Goal: Transaction & Acquisition: Purchase product/service

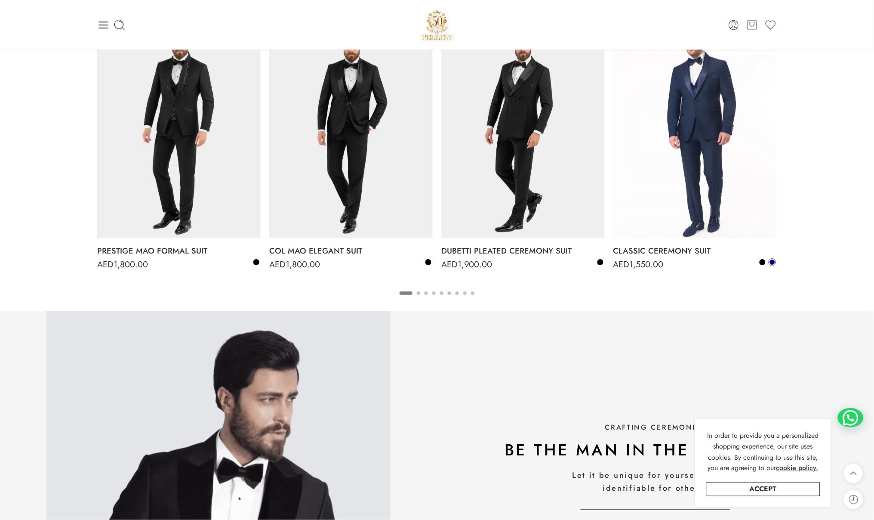
scroll to position [697, 0]
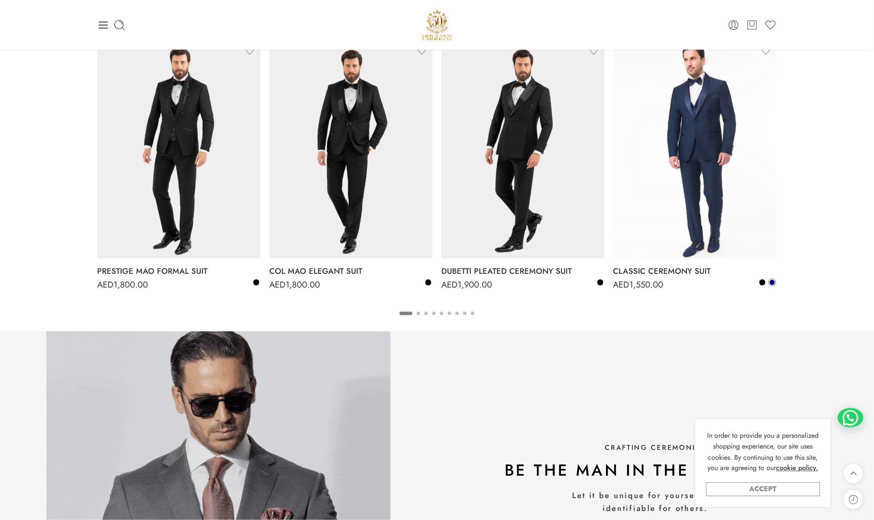
click at [758, 483] on link "Accept" at bounding box center [763, 489] width 114 height 14
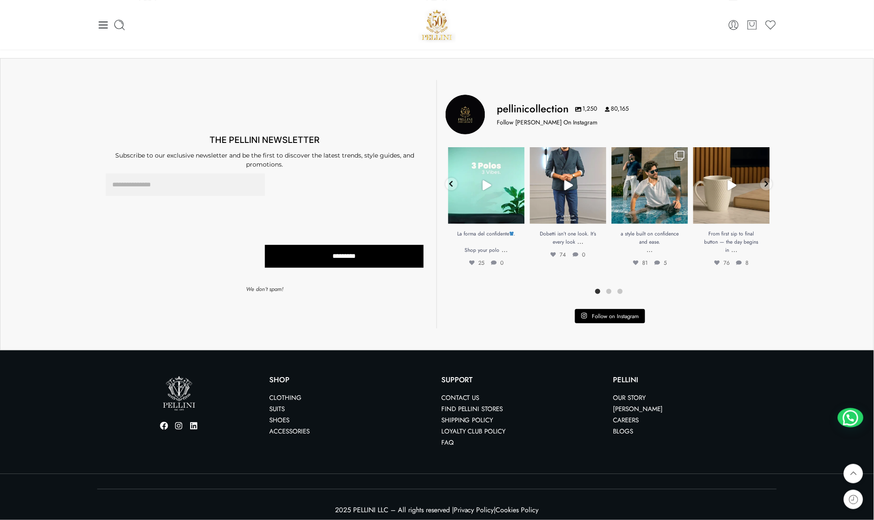
scroll to position [1795, 0]
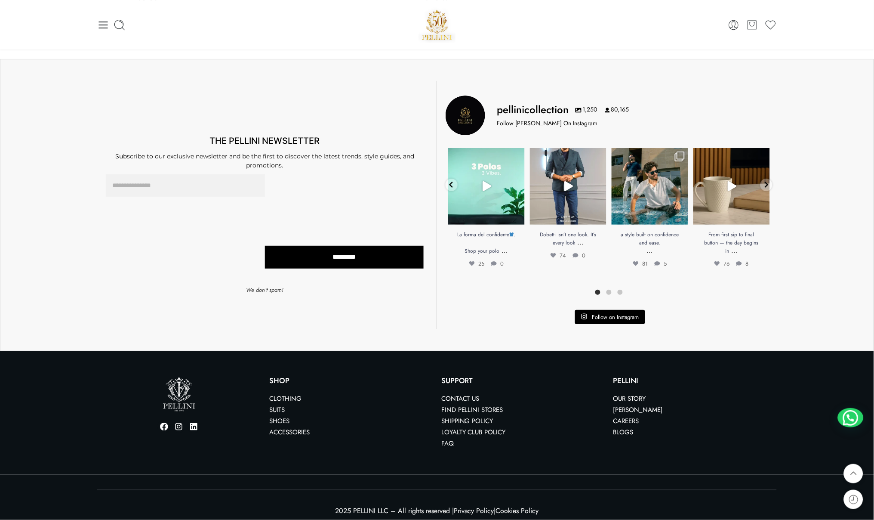
click at [462, 394] on link "Contact us" at bounding box center [460, 398] width 38 height 9
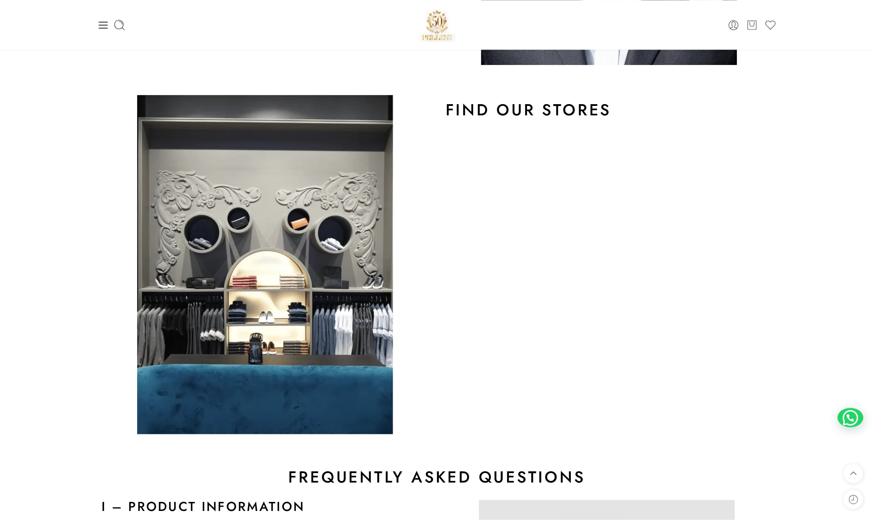
scroll to position [463, 0]
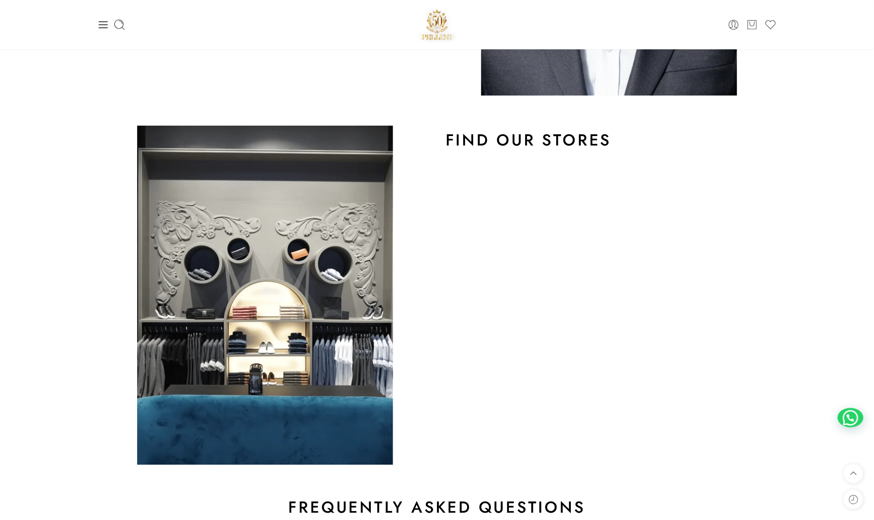
click at [521, 136] on h2 "Find Our Stores" at bounding box center [609, 140] width 327 height 21
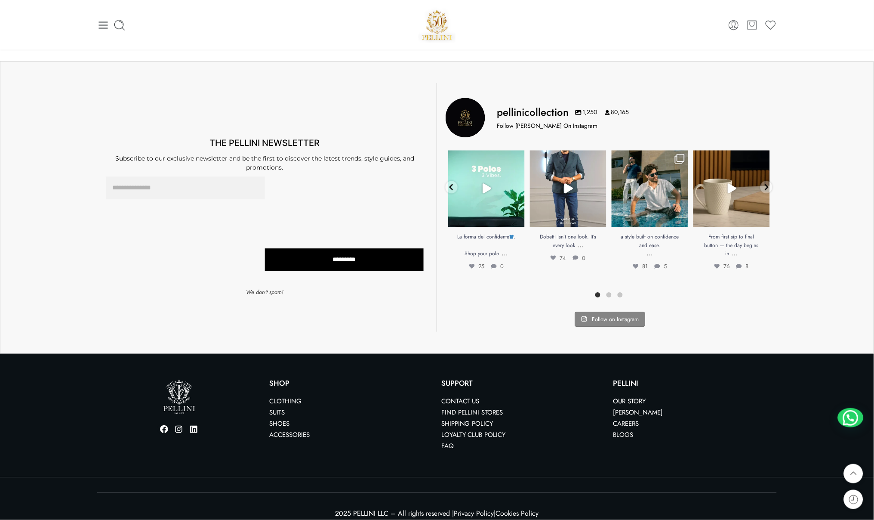
scroll to position [1495, 0]
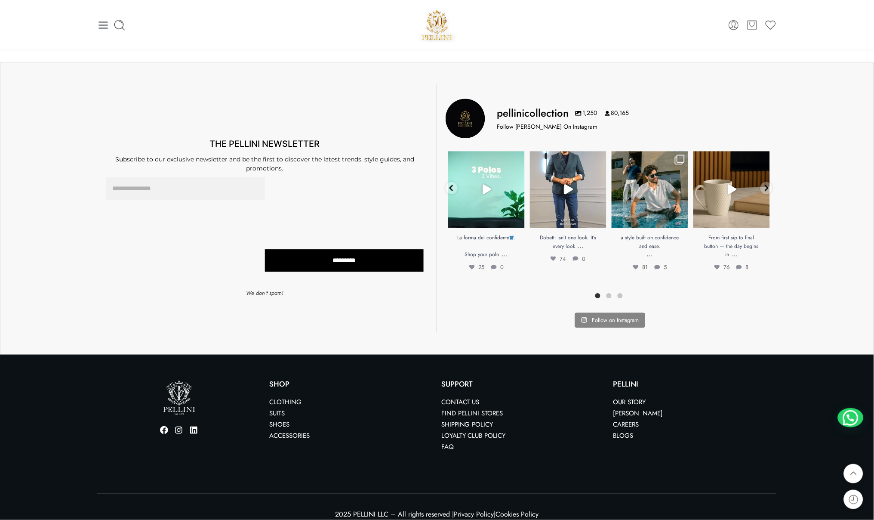
click at [597, 316] on span "Follow on Instagram" at bounding box center [615, 320] width 47 height 8
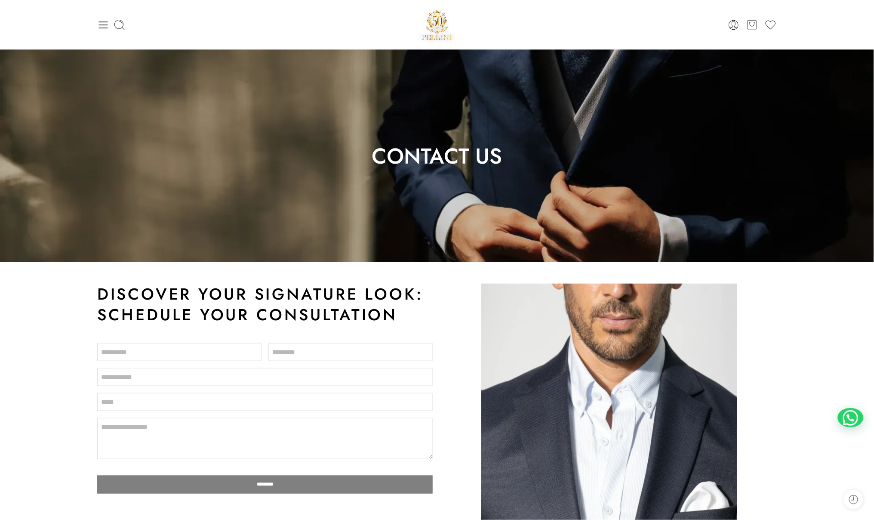
scroll to position [0, 0]
click at [105, 25] on icon at bounding box center [103, 25] width 9 height 7
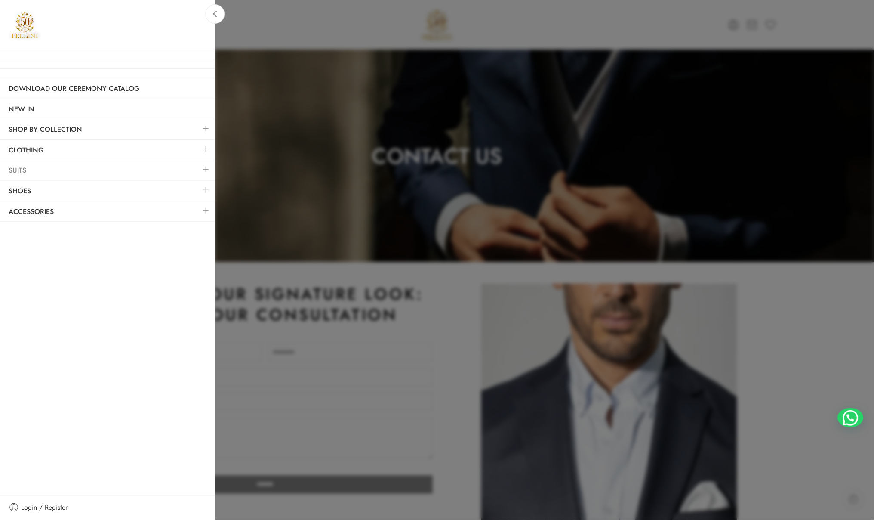
click at [30, 168] on link "Suits" at bounding box center [107, 170] width 215 height 20
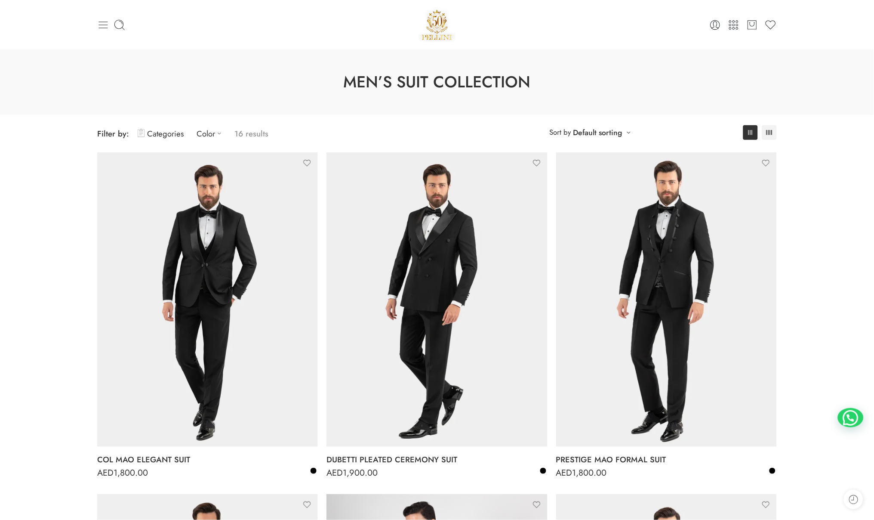
click at [106, 24] on icon at bounding box center [103, 25] width 9 height 7
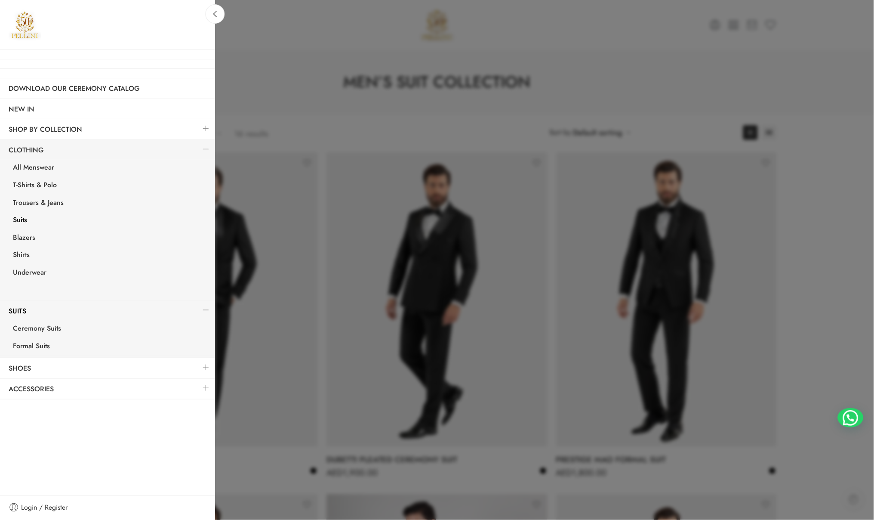
click at [282, 87] on div at bounding box center [437, 260] width 874 height 520
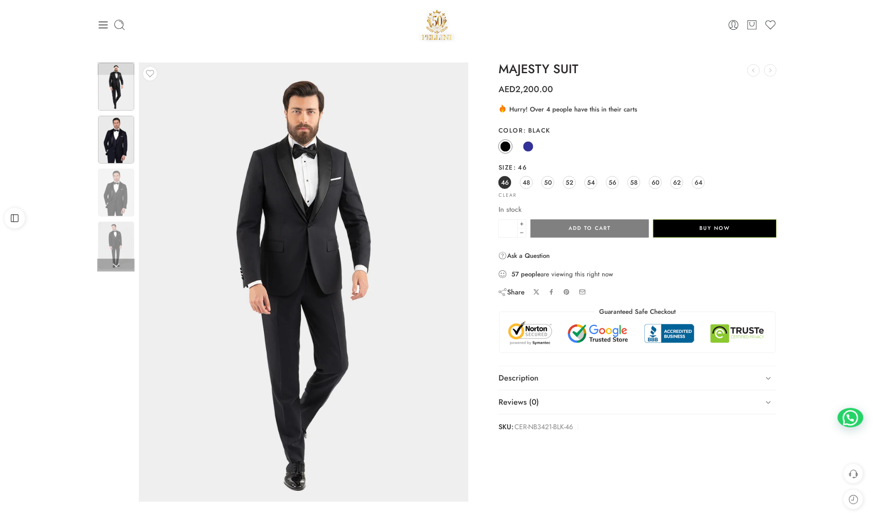
click at [114, 149] on img at bounding box center [116, 140] width 36 height 48
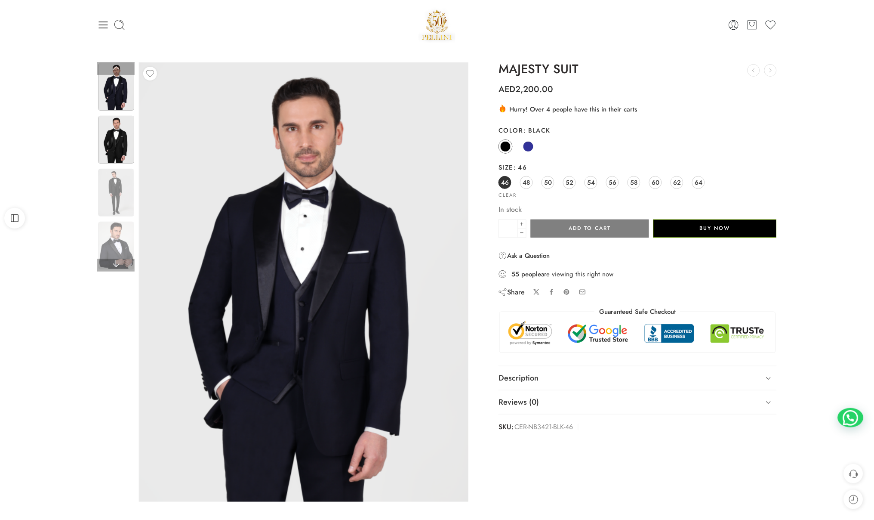
click at [121, 133] on img at bounding box center [116, 140] width 36 height 48
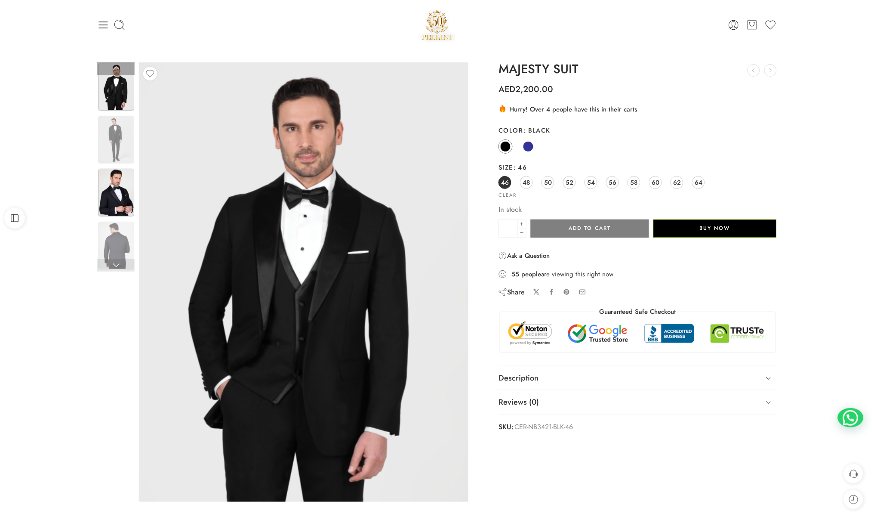
click at [118, 170] on img at bounding box center [116, 193] width 36 height 48
